Goal: Task Accomplishment & Management: Use online tool/utility

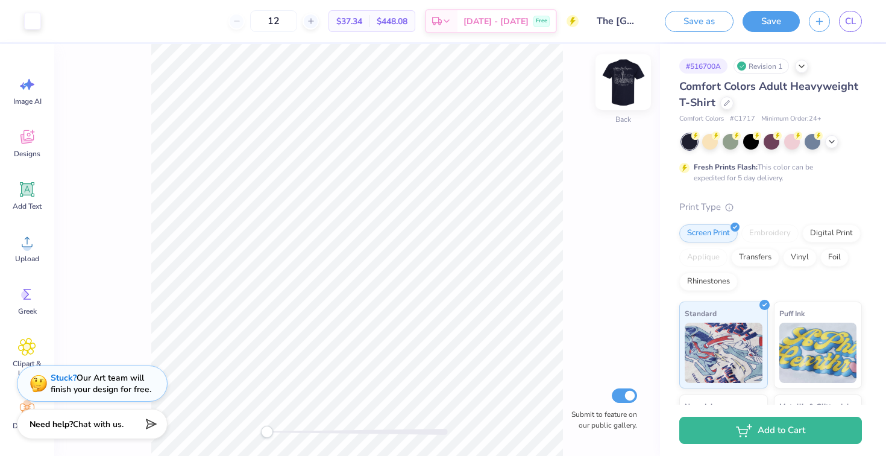
click at [621, 83] on img at bounding box center [623, 82] width 48 height 48
click at [621, 83] on img at bounding box center [623, 82] width 24 height 24
click at [832, 145] on icon at bounding box center [832, 141] width 10 height 10
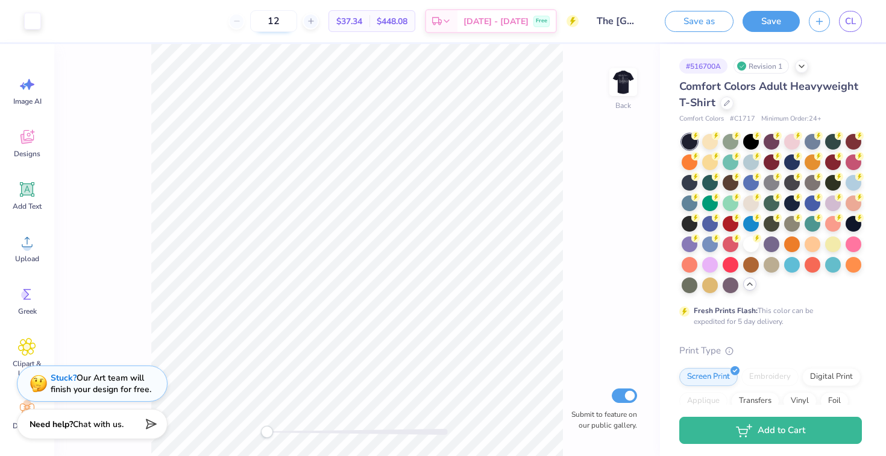
click at [297, 26] on input "12" at bounding box center [273, 21] width 47 height 22
type input "1"
click at [290, 21] on input "90" at bounding box center [266, 21] width 47 height 22
type input "9"
type input "190"
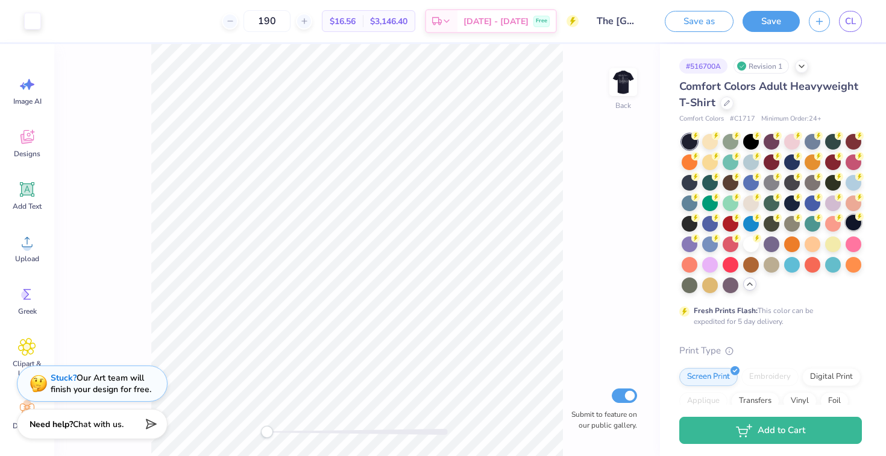
click at [851, 225] on div at bounding box center [853, 222] width 16 height 16
click at [834, 187] on div at bounding box center [833, 182] width 16 height 16
click at [748, 185] on div at bounding box center [751, 182] width 16 height 16
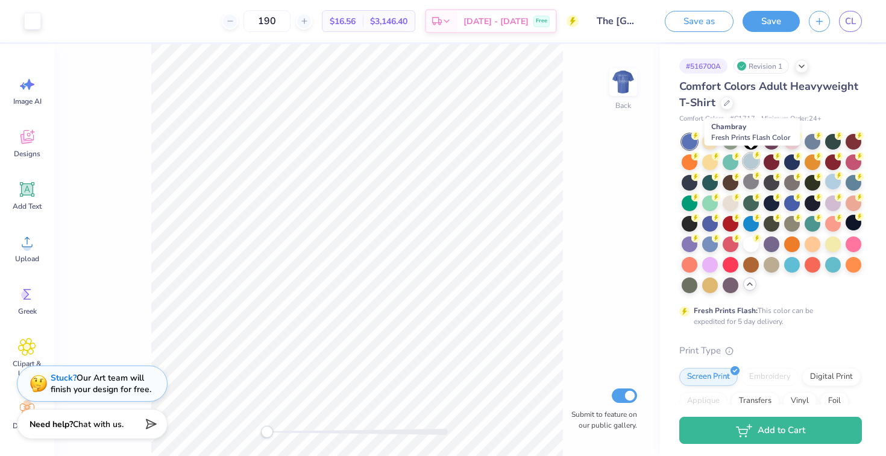
click at [748, 164] on div at bounding box center [751, 161] width 16 height 16
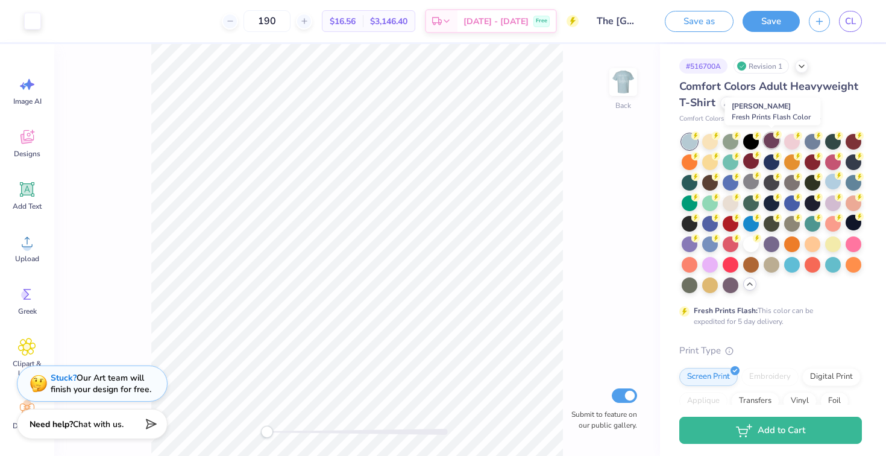
click at [770, 141] on div at bounding box center [771, 141] width 16 height 16
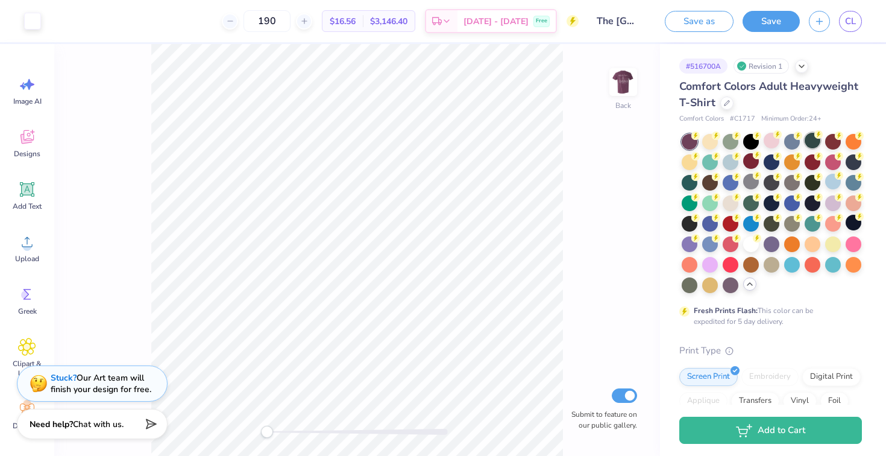
click at [807, 139] on div at bounding box center [812, 141] width 16 height 16
click at [830, 139] on div at bounding box center [833, 141] width 16 height 16
click at [754, 174] on circle at bounding box center [757, 175] width 8 height 8
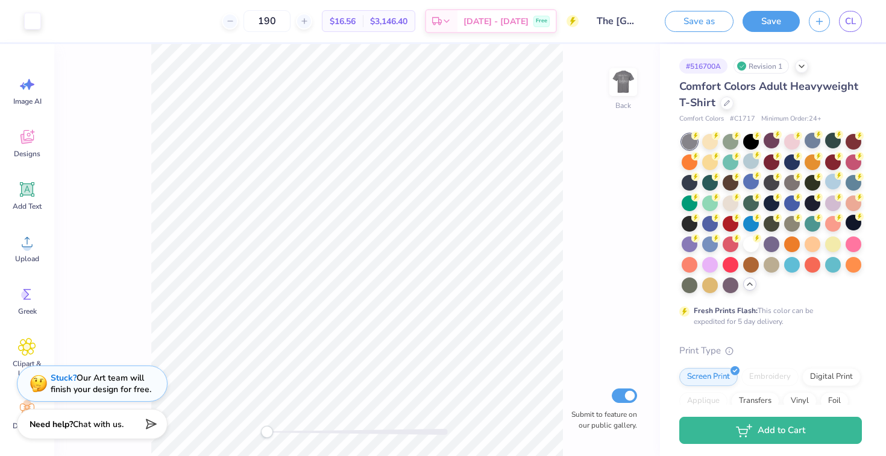
click at [718, 160] on div at bounding box center [771, 213] width 180 height 159
click at [699, 161] on div at bounding box center [771, 213] width 180 height 159
click at [694, 162] on div at bounding box center [689, 161] width 16 height 16
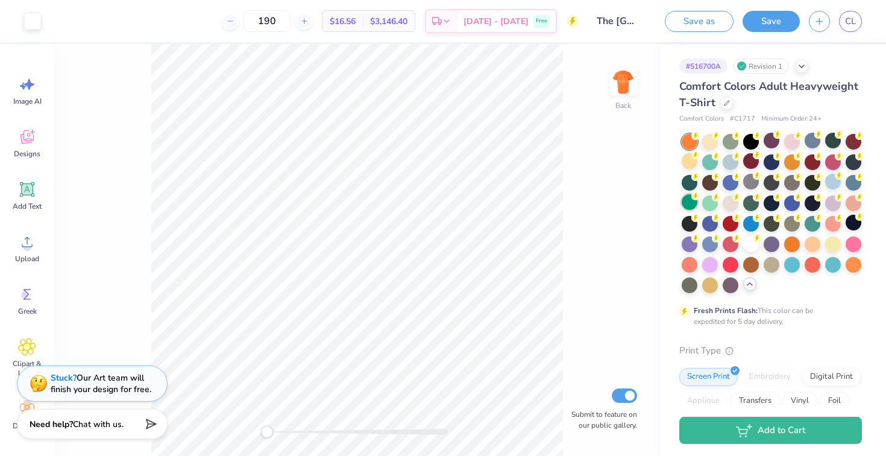
click at [690, 194] on div at bounding box center [689, 202] width 16 height 16
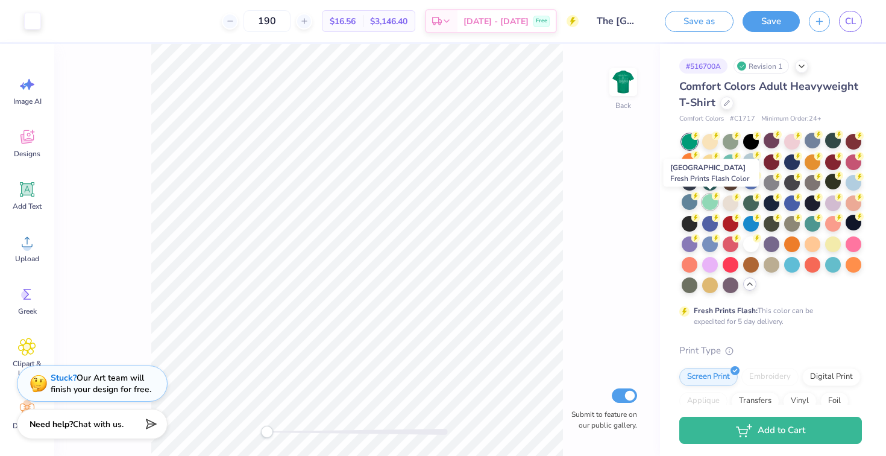
click at [713, 201] on div at bounding box center [710, 202] width 16 height 16
click at [730, 207] on div at bounding box center [730, 202] width 16 height 16
click at [790, 265] on div at bounding box center [792, 263] width 16 height 16
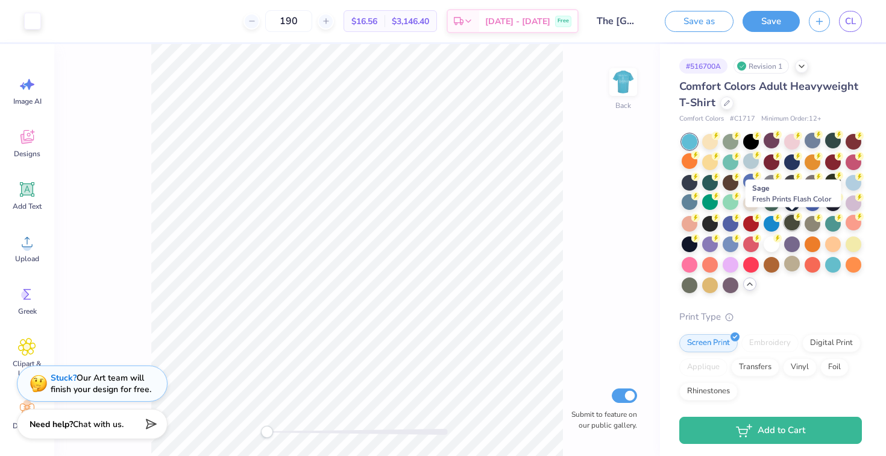
click at [794, 222] on div at bounding box center [792, 222] width 16 height 16
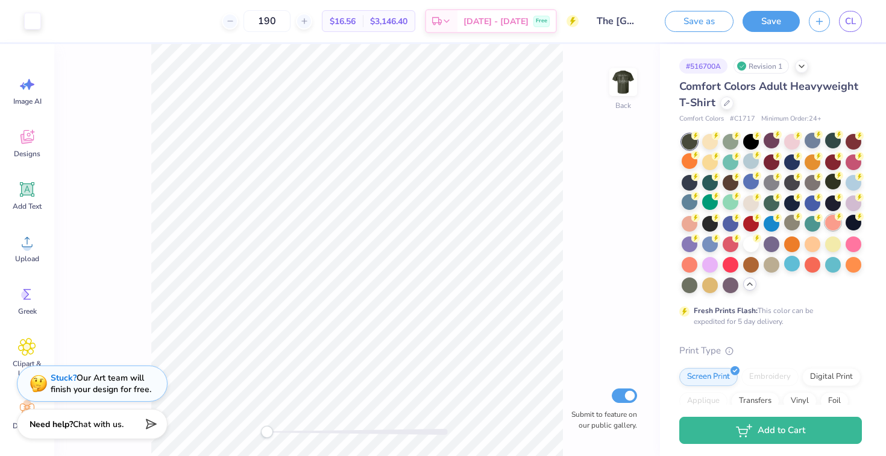
click at [825, 221] on div at bounding box center [833, 222] width 16 height 16
click at [851, 223] on div at bounding box center [853, 222] width 16 height 16
click at [736, 226] on div at bounding box center [730, 222] width 16 height 16
click at [728, 141] on div at bounding box center [730, 141] width 16 height 16
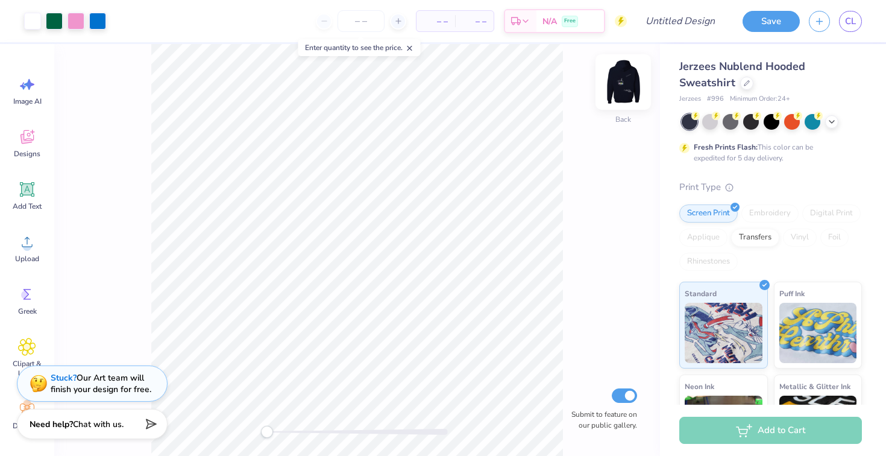
click at [620, 89] on img at bounding box center [623, 82] width 48 height 48
click at [619, 89] on img at bounding box center [623, 82] width 24 height 24
click at [362, 22] on input "number" at bounding box center [360, 21] width 47 height 22
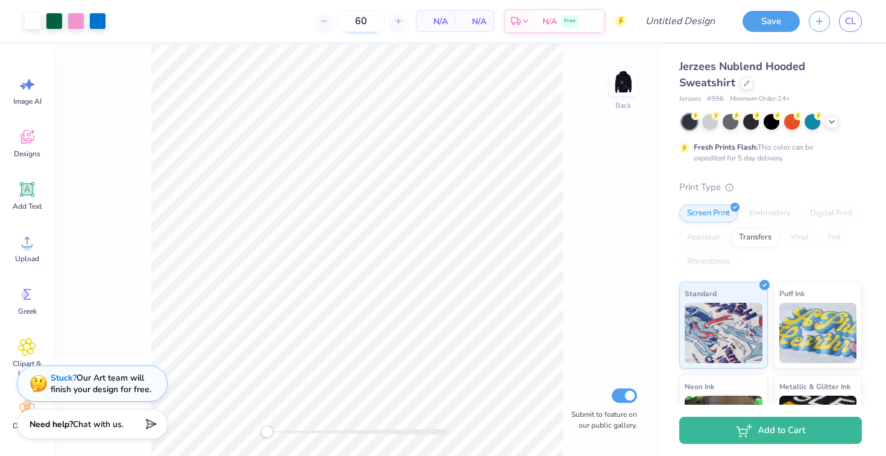
type input "60"
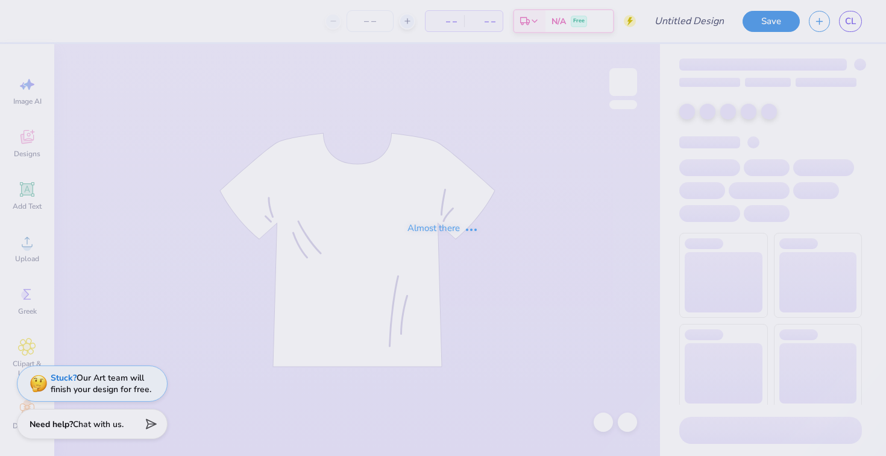
type input "APS T shirt #3"
type input "12"
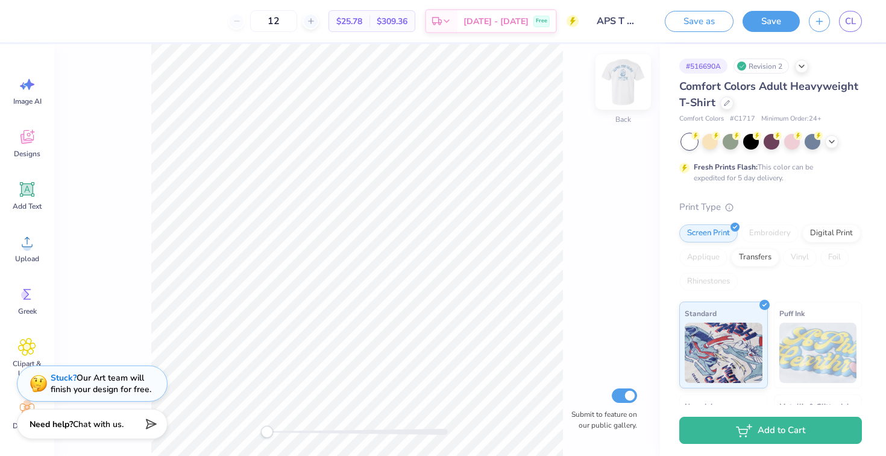
click at [623, 87] on img at bounding box center [623, 82] width 48 height 48
click at [623, 87] on img at bounding box center [623, 82] width 24 height 24
type input "3.71"
type input "4.66"
